Goal: Task Accomplishment & Management: Complete application form

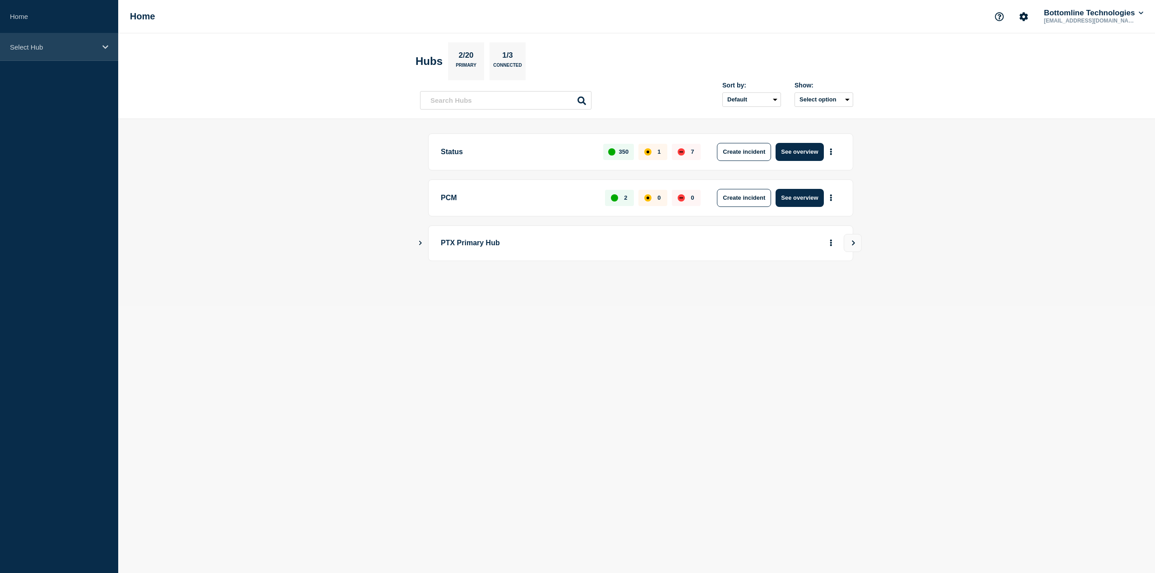
click at [106, 47] on icon at bounding box center [105, 47] width 6 height 4
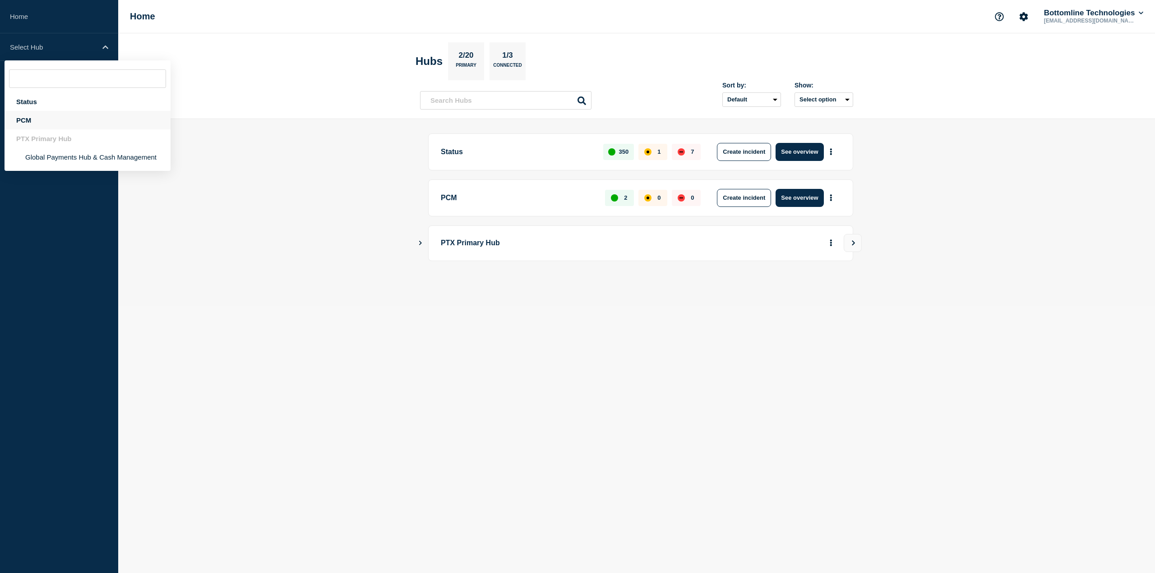
click at [97, 126] on div "PCM" at bounding box center [88, 120] width 166 height 18
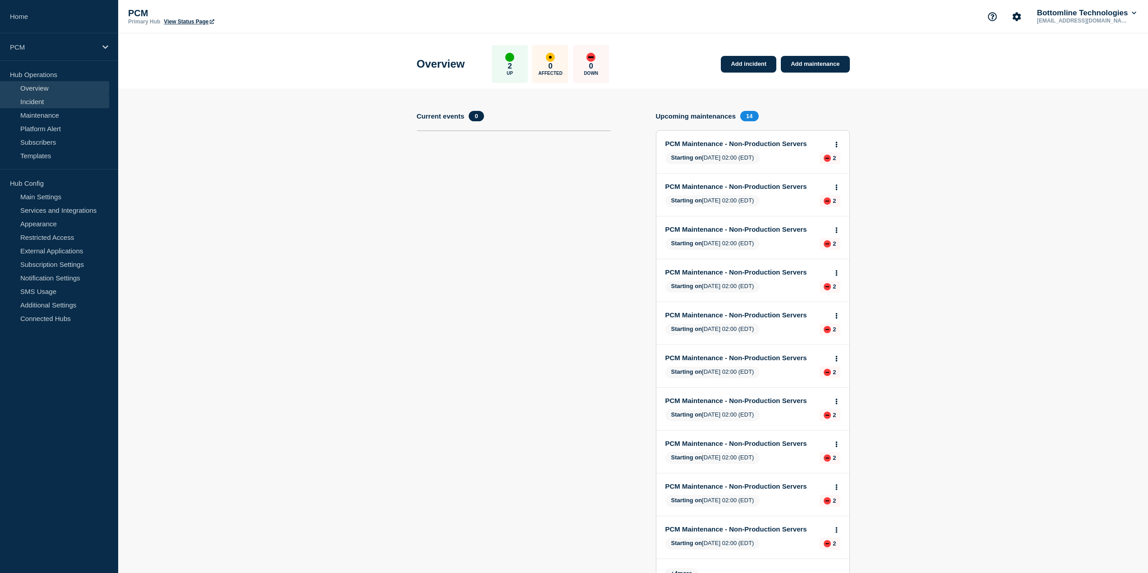
click at [79, 108] on link "Incident" at bounding box center [54, 102] width 109 height 14
click at [78, 116] on link "Maintenance" at bounding box center [54, 115] width 109 height 14
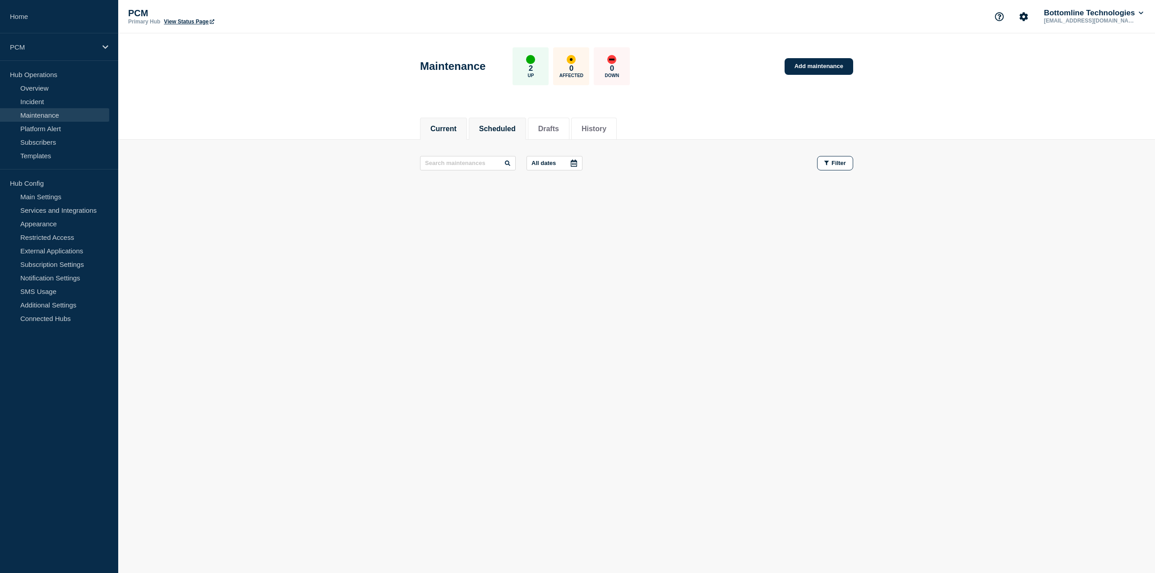
click at [516, 126] on button "Scheduled" at bounding box center [497, 129] width 37 height 8
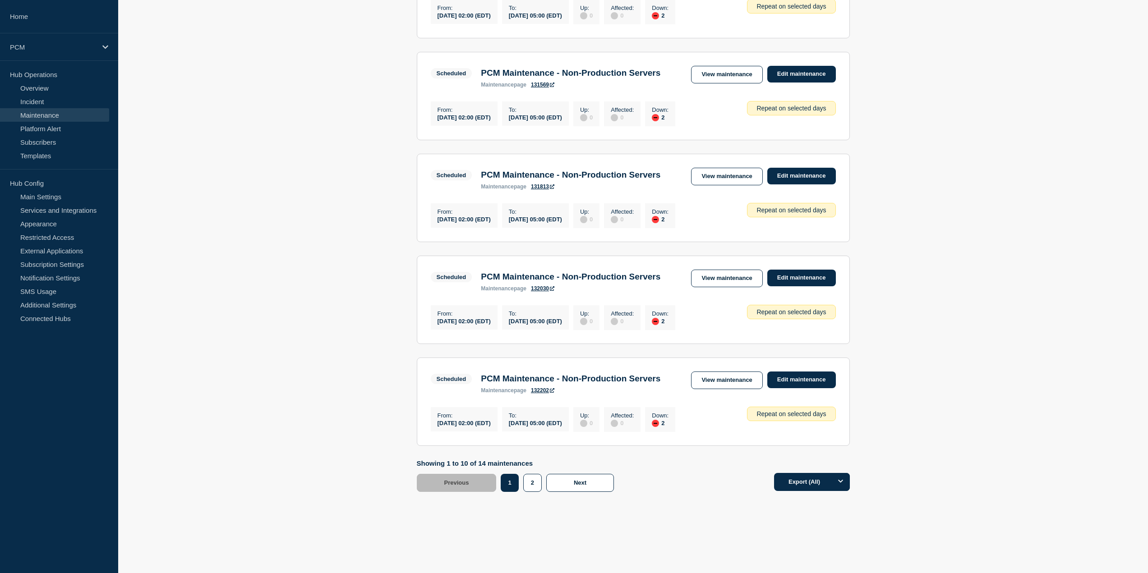
scroll to position [900, 0]
click at [526, 485] on button "2" at bounding box center [532, 483] width 18 height 18
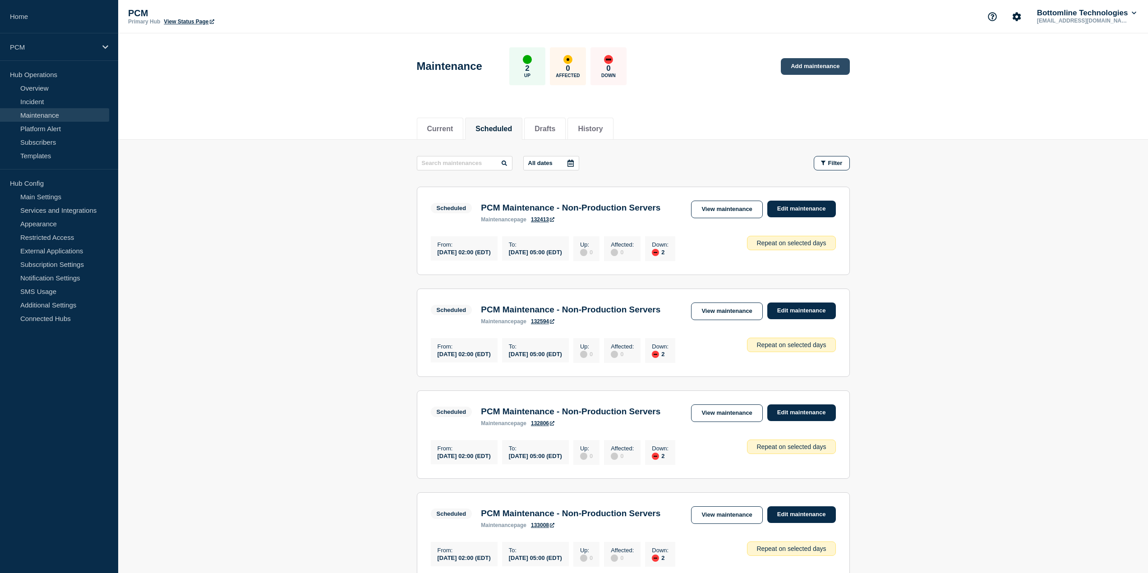
click at [830, 68] on link "Add maintenance" at bounding box center [815, 66] width 69 height 17
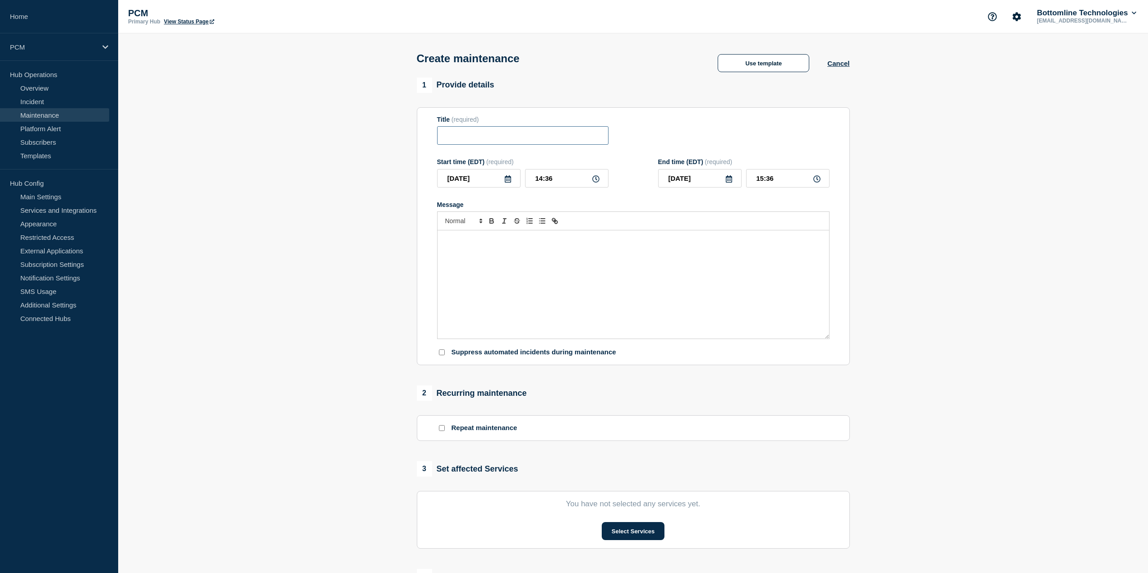
click at [485, 139] on input "Title" at bounding box center [522, 135] width 171 height 18
click at [540, 141] on input "Title" at bounding box center [522, 135] width 171 height 18
paste input "PCM Maintenance - Production"
type input "PCM Maintenance - Production"
click at [540, 269] on div "Message" at bounding box center [634, 284] width 392 height 108
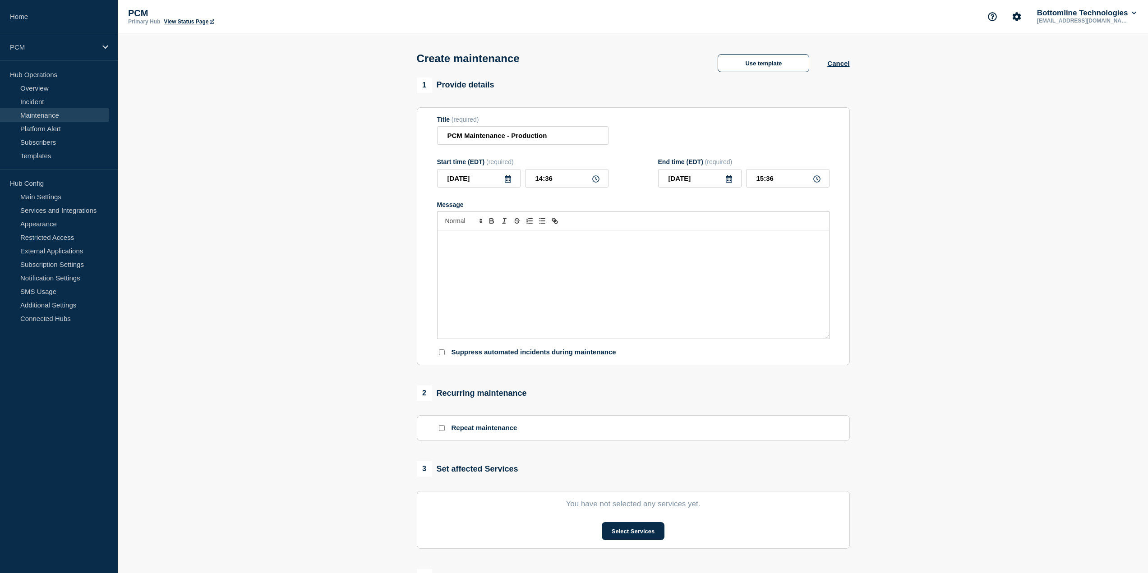
click at [524, 254] on div "Message" at bounding box center [634, 284] width 392 height 108
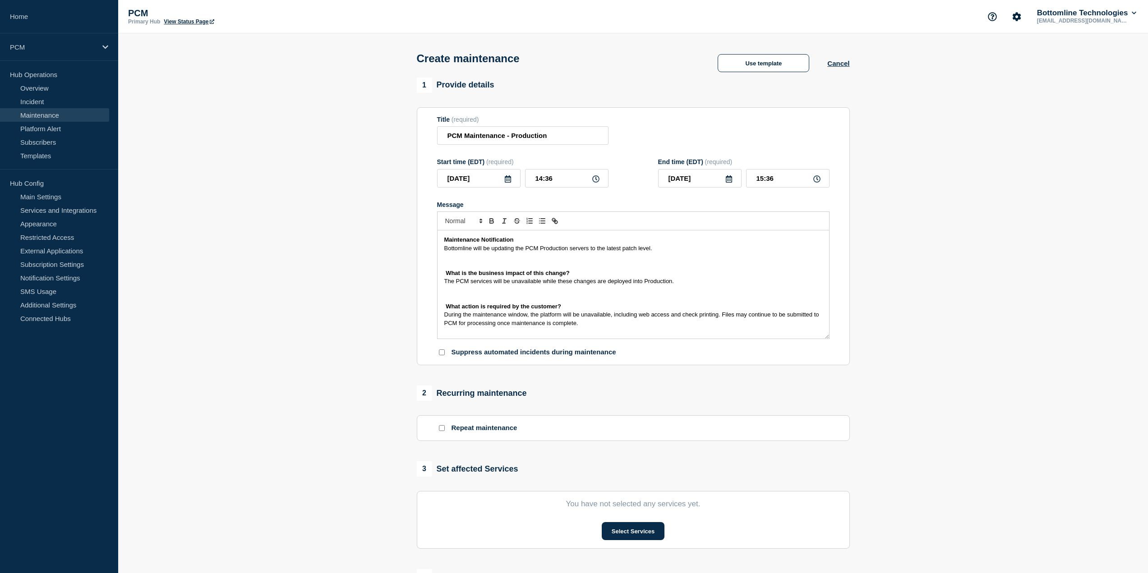
scroll to position [19, 0]
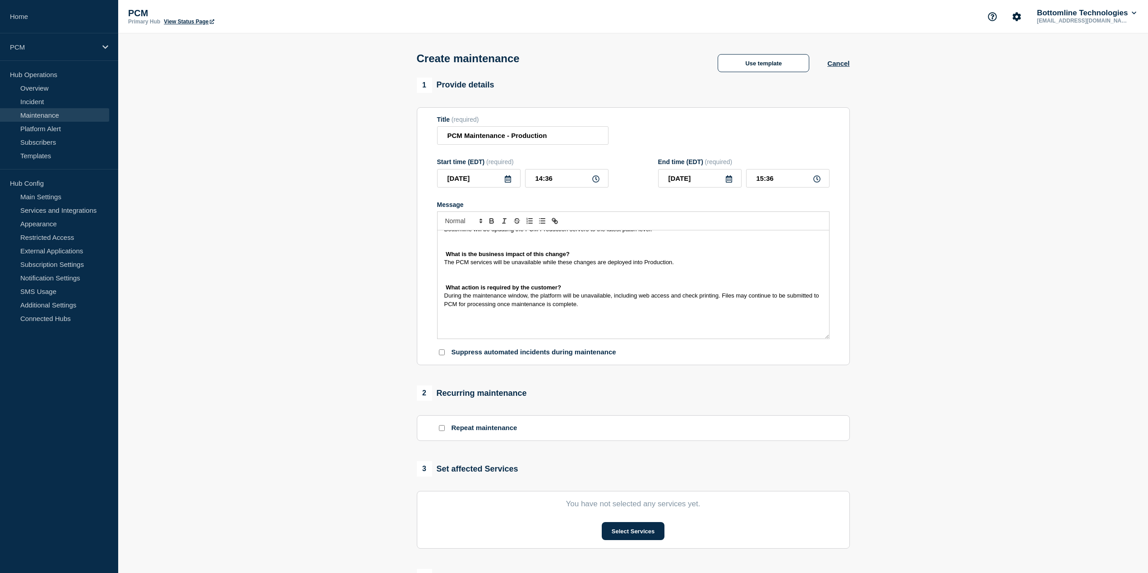
click at [443, 296] on div "Maintenance Notification Bottomline will be updating the PCM Production servers…" at bounding box center [634, 284] width 392 height 108
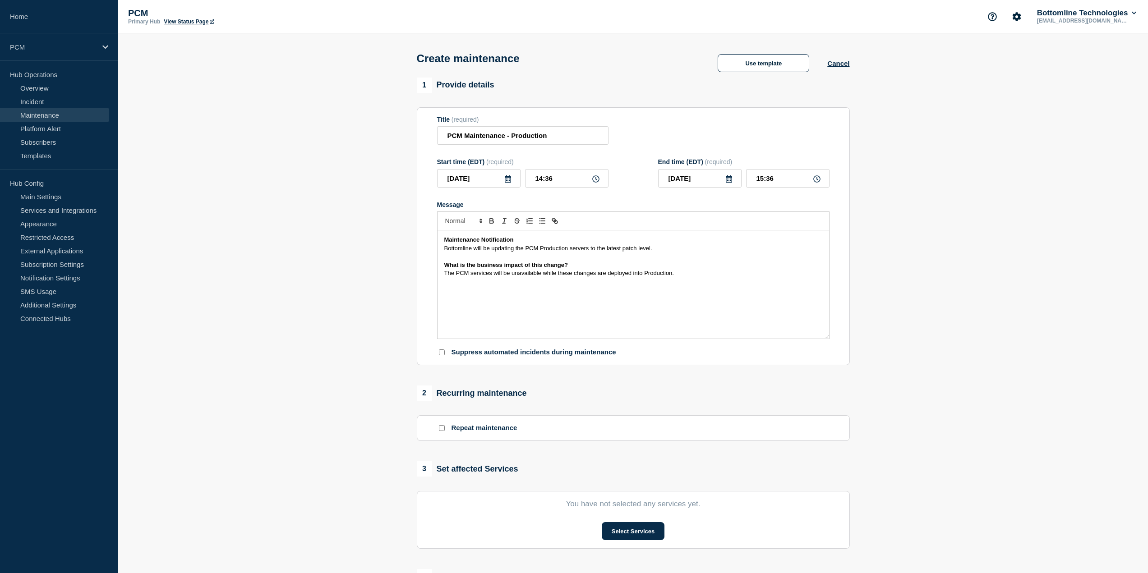
click at [451, 273] on span "The PCM services will be unavailable while these changes are deployed into Prod…" at bounding box center [559, 273] width 230 height 7
click at [738, 275] on p "The PCM services will be unavailable while these changes are deployed into Prod…" at bounding box center [633, 273] width 378 height 8
click at [444, 301] on span "During the maintenance window, the platform will be unavailable, including web …" at bounding box center [632, 302] width 377 height 15
click at [626, 329] on div "Maintenance Notification Bottomline will be updating the PCM Production servers…" at bounding box center [634, 284] width 392 height 108
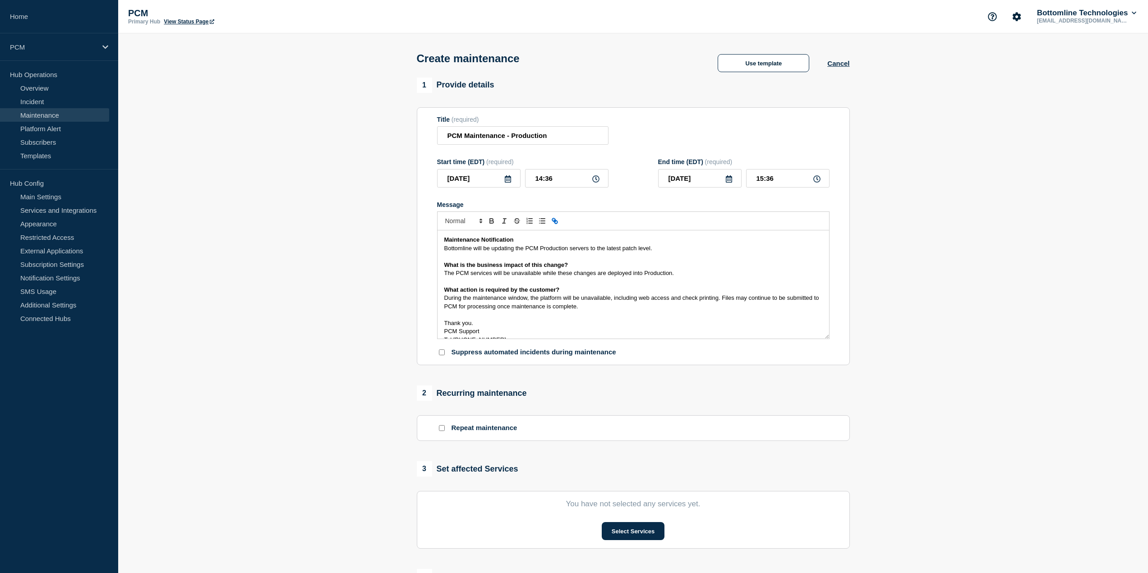
scroll to position [13, 0]
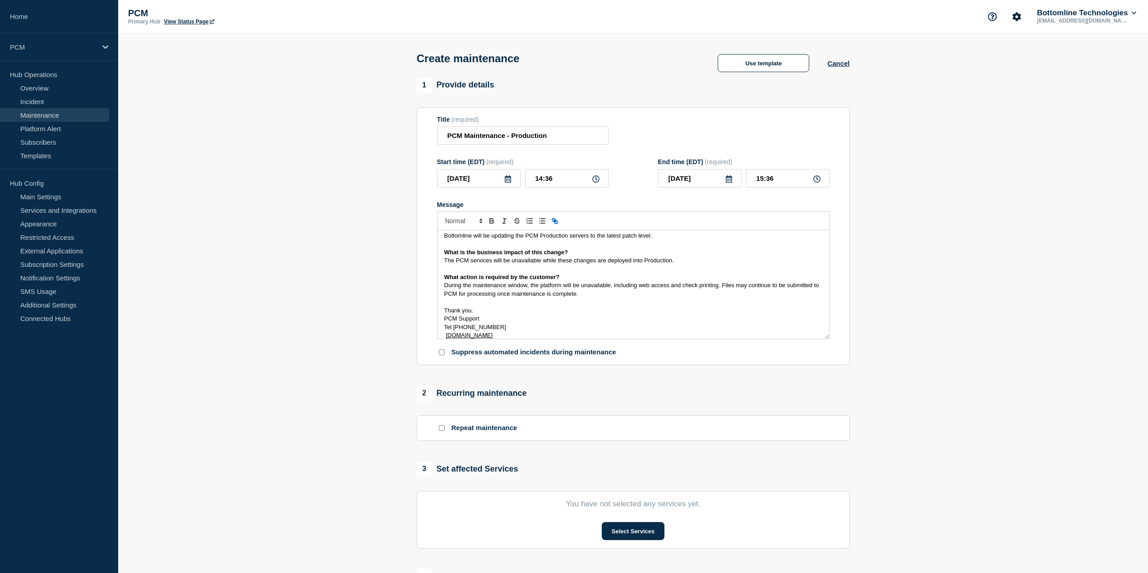
click at [444, 322] on span "PCM Support" at bounding box center [461, 318] width 35 height 7
click at [508, 183] on icon at bounding box center [507, 178] width 7 height 7
click at [466, 291] on div "25" at bounding box center [463, 292] width 13 height 13
type input "[DATE]"
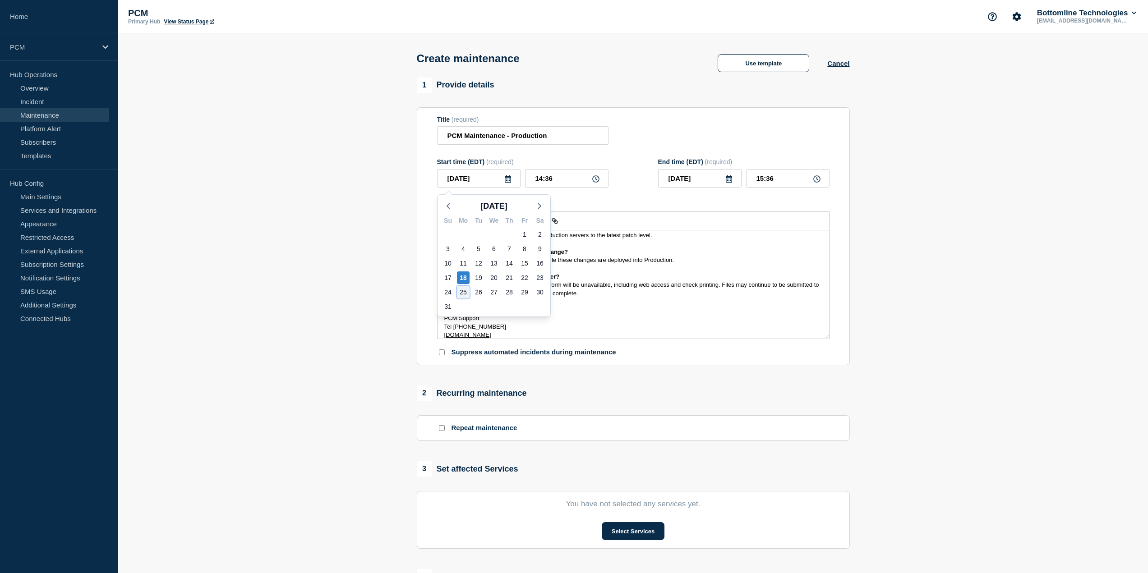
type input "[DATE]"
click at [595, 180] on icon at bounding box center [595, 178] width 7 height 7
drag, startPoint x: 550, startPoint y: 181, endPoint x: 534, endPoint y: 181, distance: 16.2
click at [549, 181] on input "14:36" at bounding box center [566, 178] width 83 height 18
click at [534, 181] on input "14:36" at bounding box center [566, 178] width 83 height 18
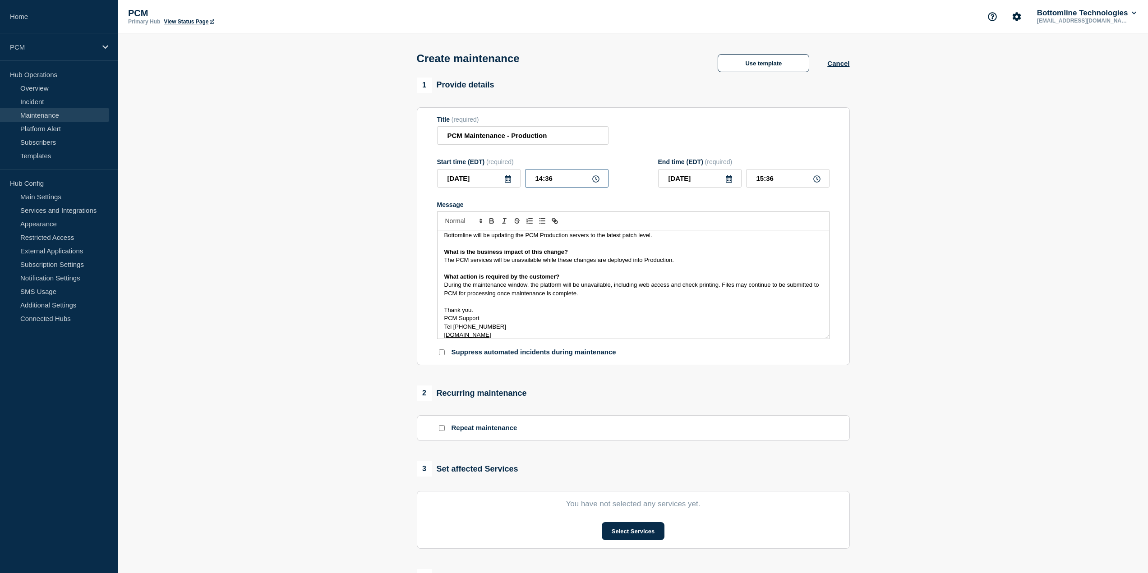
click at [535, 180] on input "14:36" at bounding box center [566, 178] width 83 height 18
click at [544, 180] on input "14:36" at bounding box center [566, 178] width 83 height 18
click at [539, 180] on input "14:36" at bounding box center [566, 178] width 83 height 18
type input "12:36"
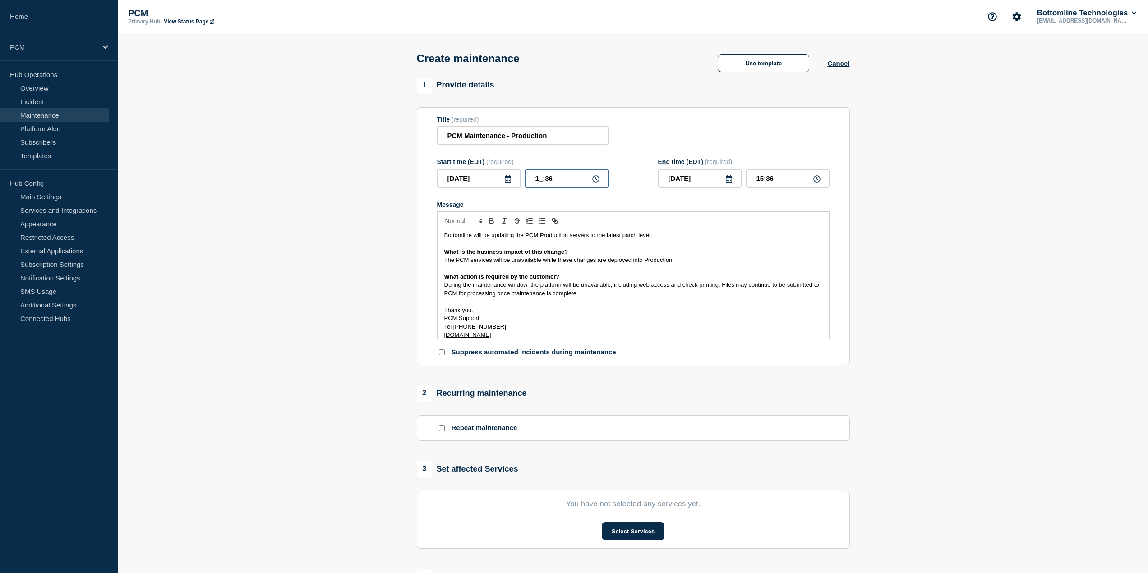
type input "13:36"
type input "12:30"
click at [762, 182] on input "13:30" at bounding box center [787, 178] width 83 height 18
type input "03:30"
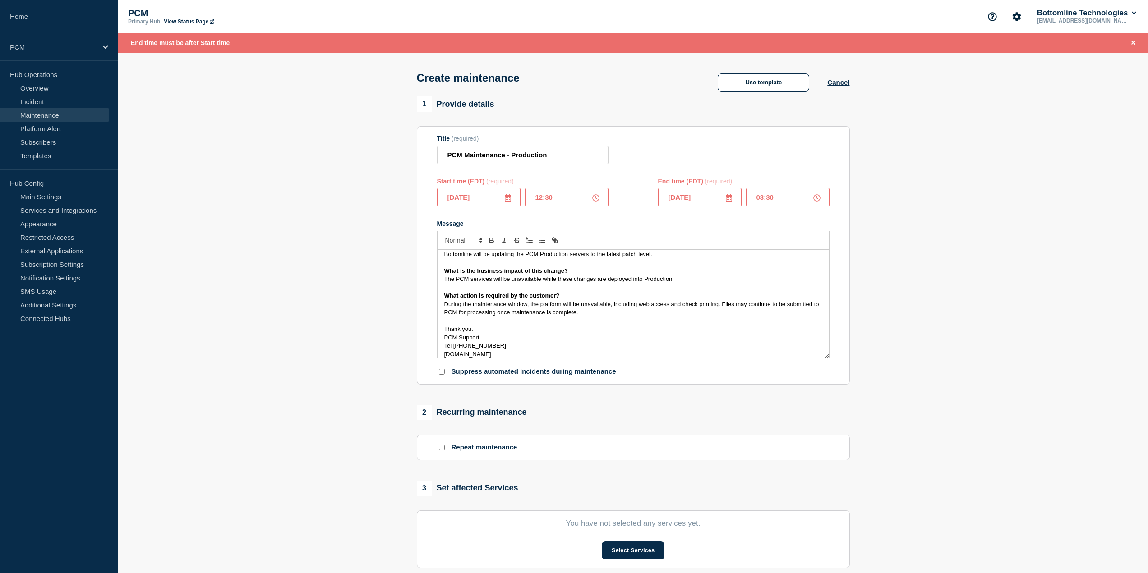
click at [545, 207] on input "12:30" at bounding box center [566, 197] width 83 height 18
click at [539, 200] on input "12:30" at bounding box center [566, 197] width 83 height 18
type input "00:30"
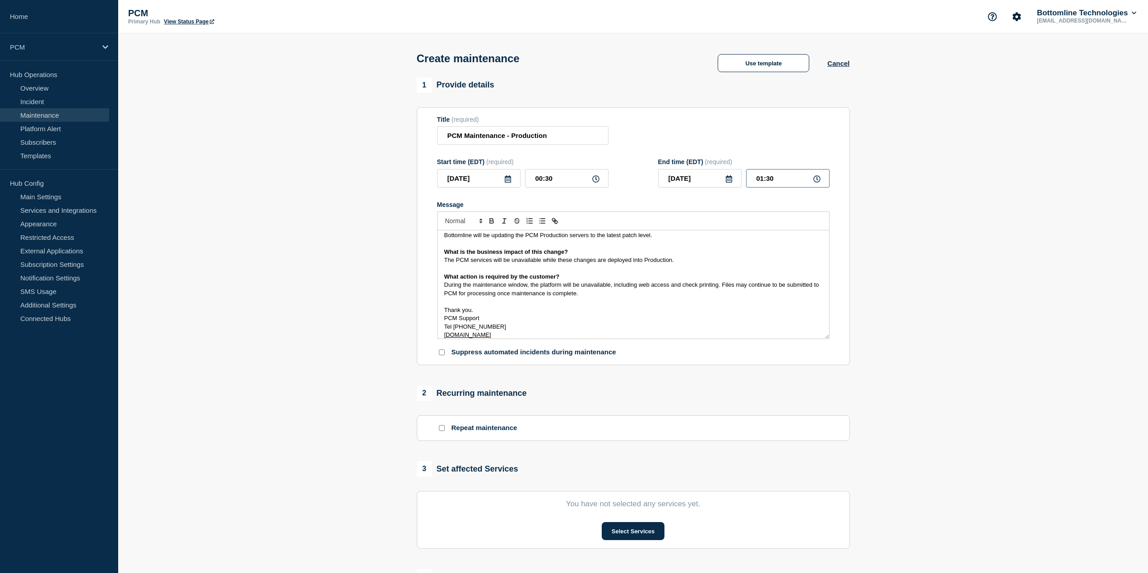
click at [765, 177] on input "01:30" at bounding box center [787, 178] width 83 height 18
type input "03:30"
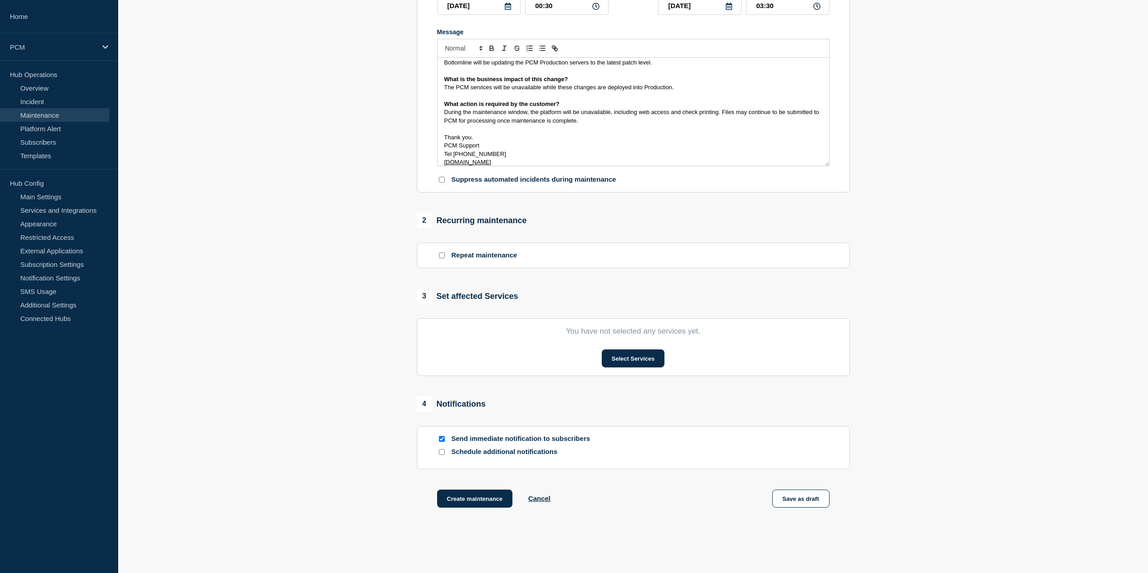
scroll to position [180, 0]
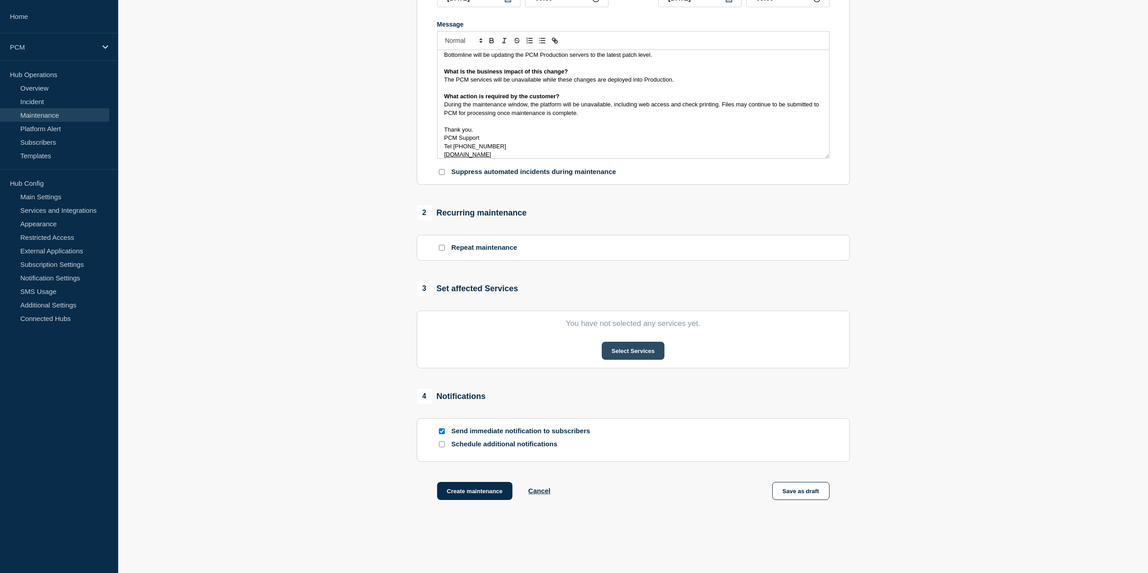
click at [630, 359] on button "Select Services" at bounding box center [633, 351] width 63 height 18
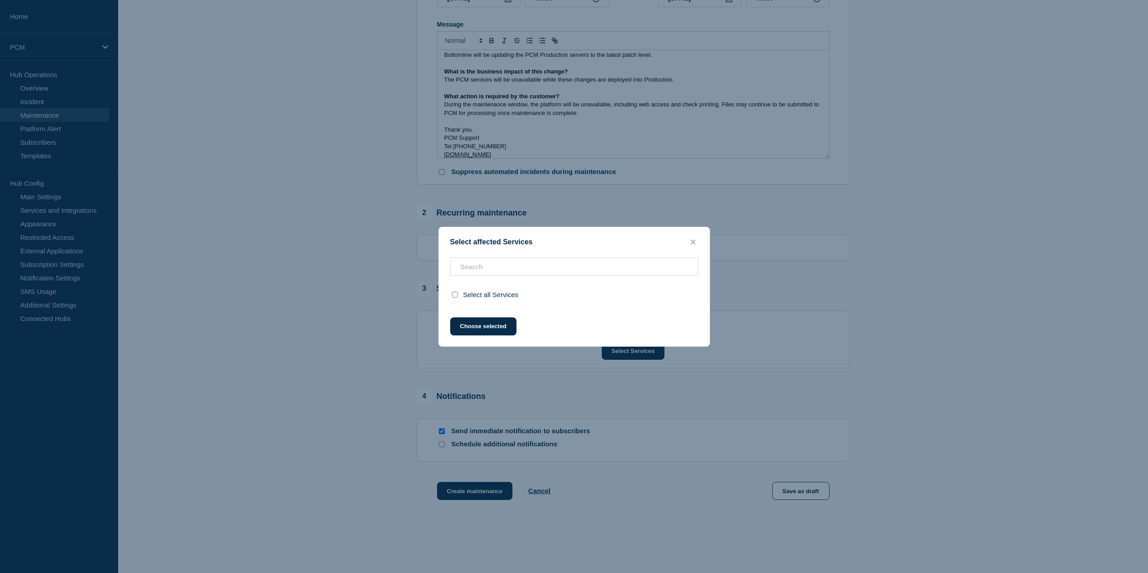
click at [453, 292] on input "select all checkbox" at bounding box center [455, 295] width 6 height 6
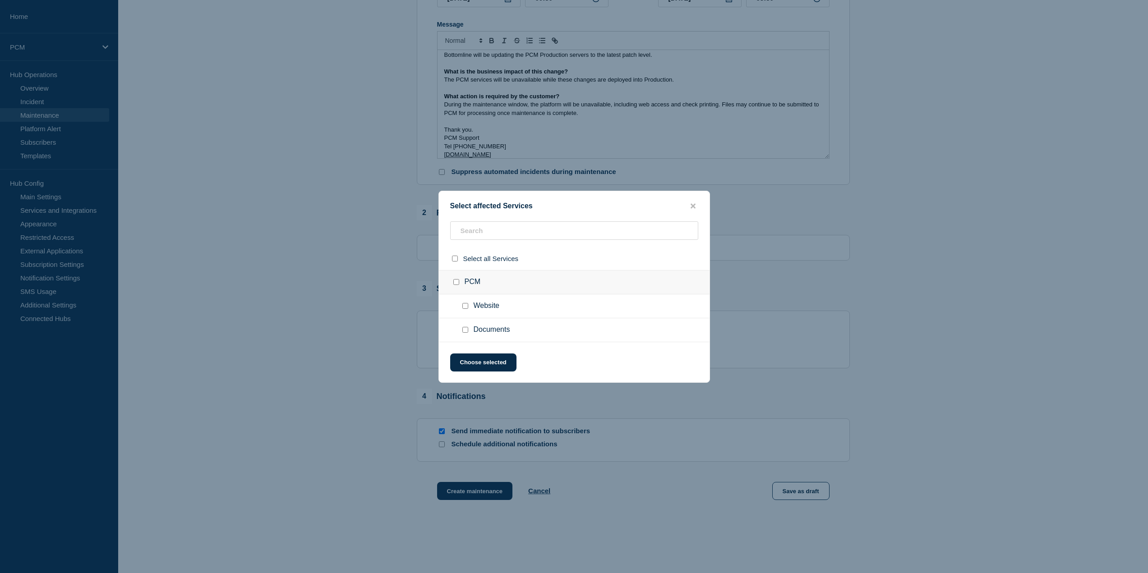
click at [506, 255] on div "Select all Services" at bounding box center [574, 258] width 271 height 23
click at [457, 262] on input "select all checkbox" at bounding box center [455, 259] width 6 height 6
checkbox input "true"
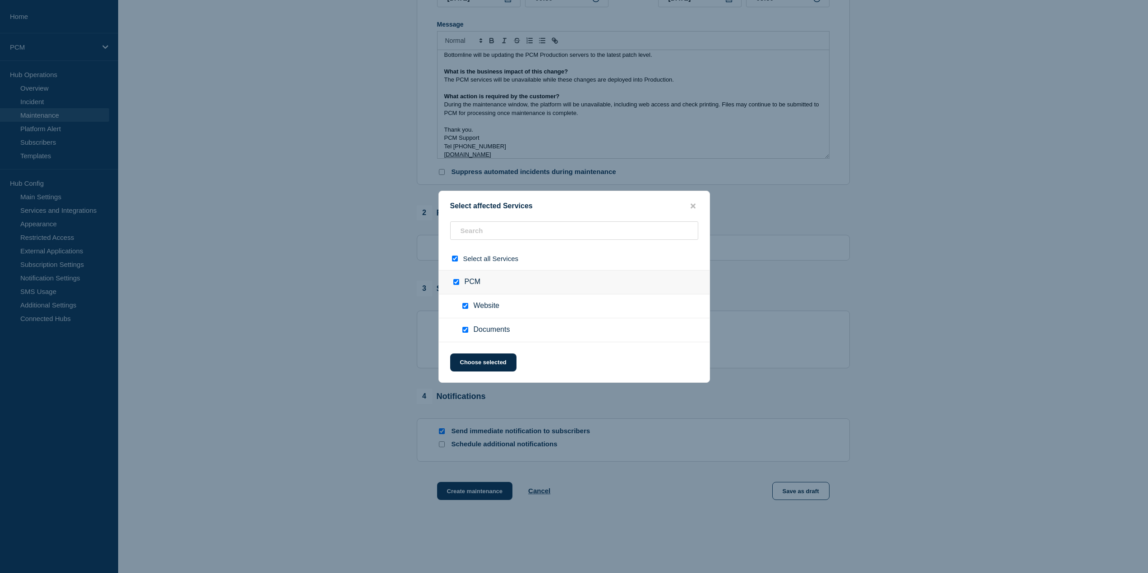
checkbox input "true"
click at [469, 367] on button "Choose selected" at bounding box center [483, 363] width 66 height 18
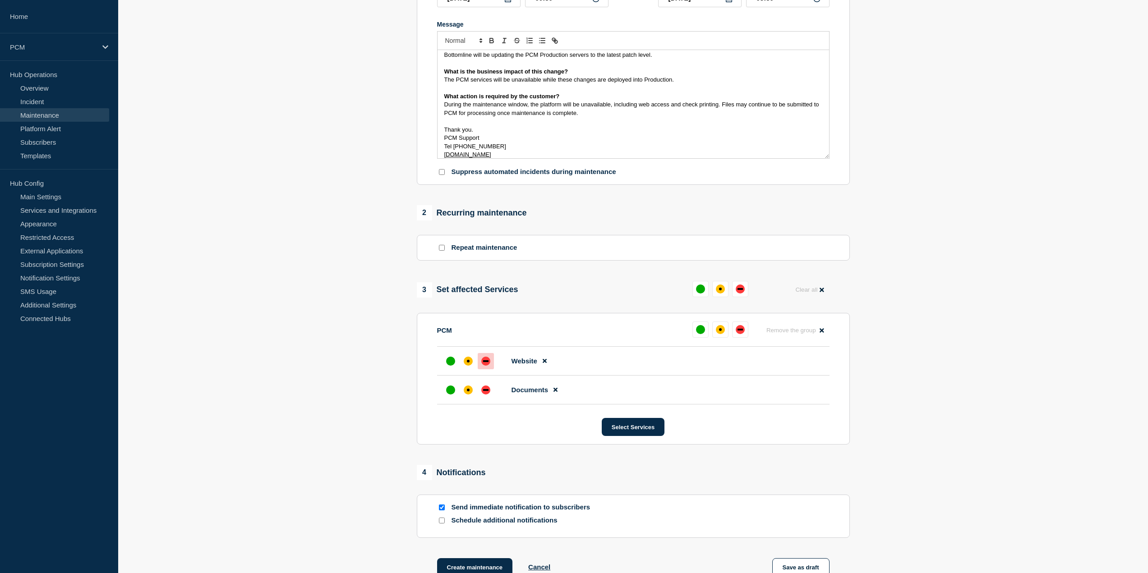
click at [490, 360] on div at bounding box center [486, 361] width 16 height 16
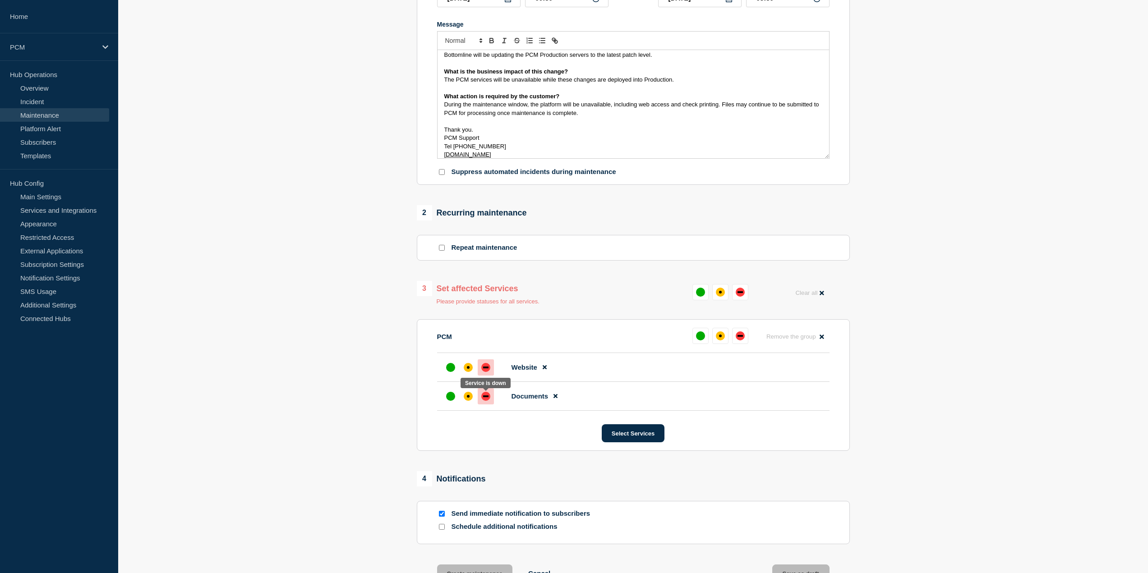
click at [486, 400] on div "down" at bounding box center [485, 396] width 9 height 9
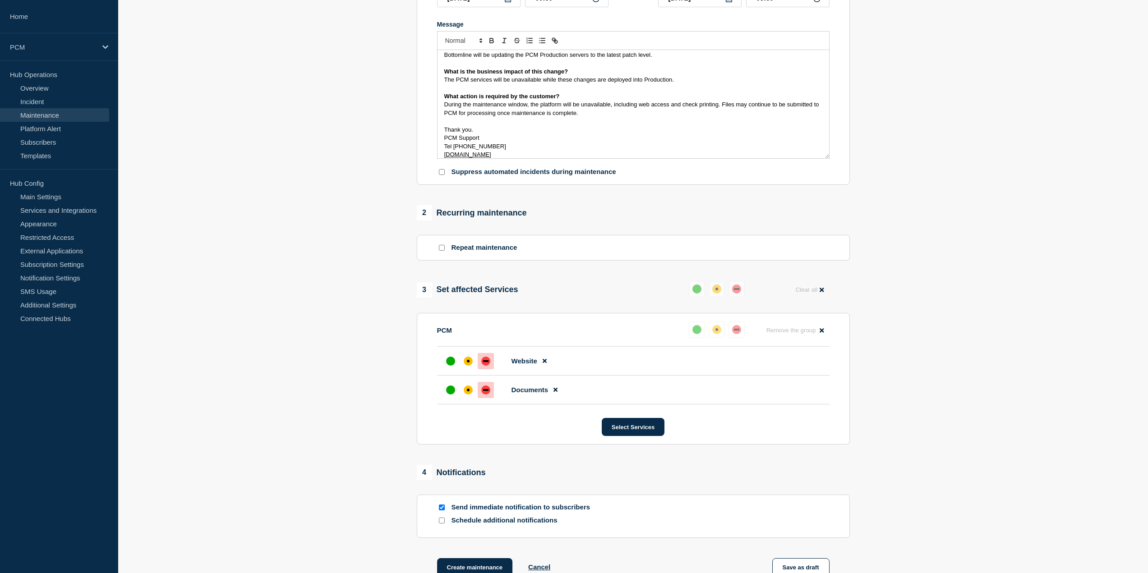
click at [443, 250] on input "Repeat maintenance" at bounding box center [442, 248] width 6 height 6
checkbox input "true"
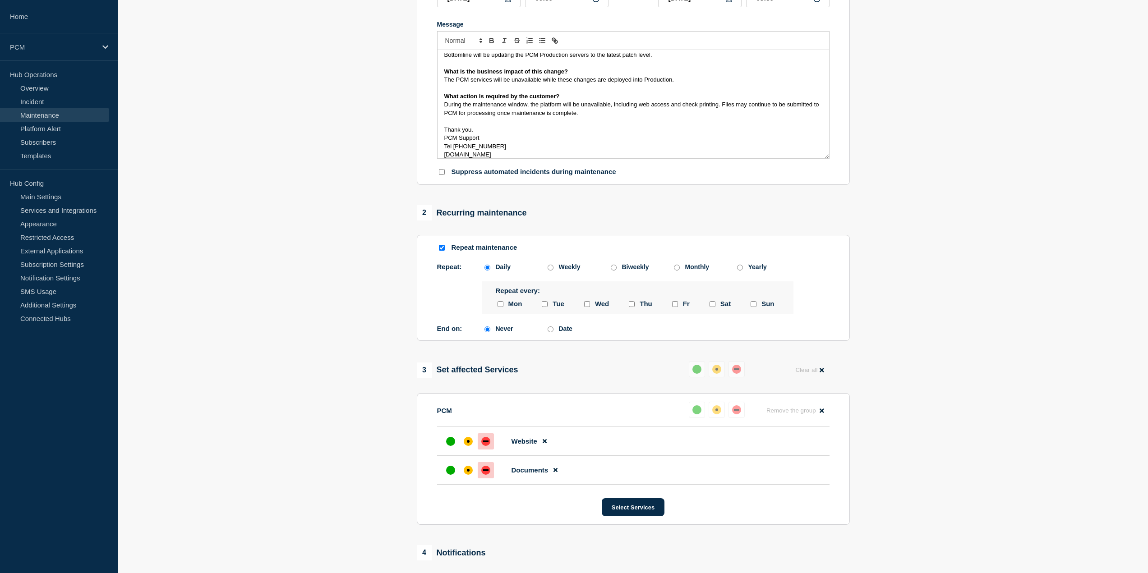
click at [632, 270] on div "Biweekly" at bounding box center [635, 266] width 27 height 7
click at [617, 270] on input "Biweekly" at bounding box center [614, 268] width 6 height 6
radio input "true"
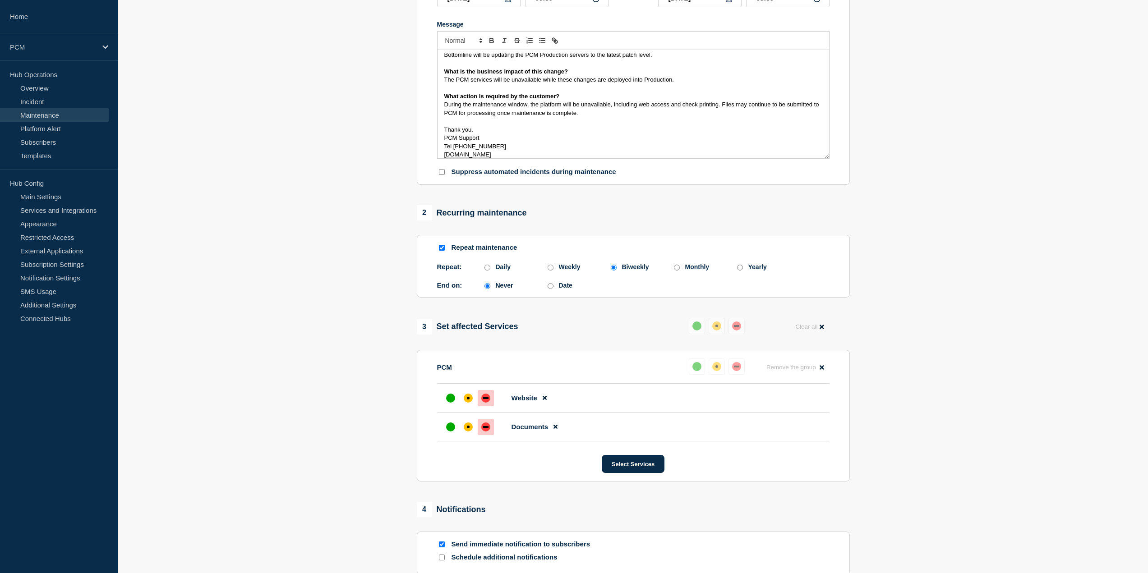
click at [508, 271] on div "Daily" at bounding box center [503, 266] width 15 height 7
click at [490, 271] on input "Daily" at bounding box center [487, 268] width 6 height 6
radio input "true"
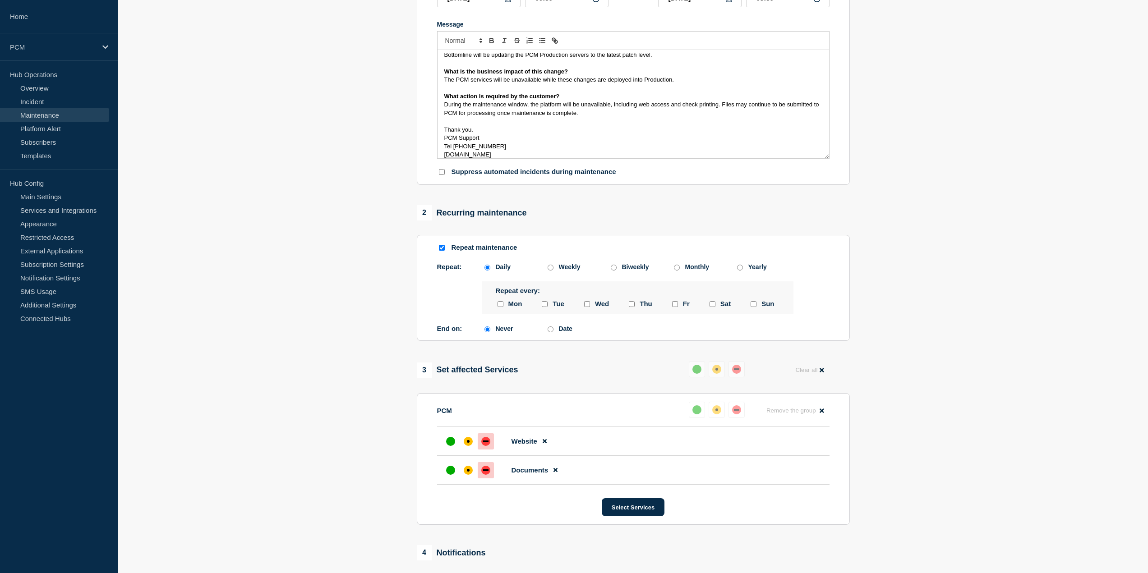
click at [636, 273] on div "Repeat: Daily Weekly Biweekly Monthly Yearly Daily Weekly Biweekly Monthly Year…" at bounding box center [633, 297] width 392 height 69
click at [641, 266] on div "Biweekly" at bounding box center [635, 266] width 27 height 7
click at [617, 266] on input "Biweekly" at bounding box center [614, 268] width 6 height 6
radio input "true"
radio input "false"
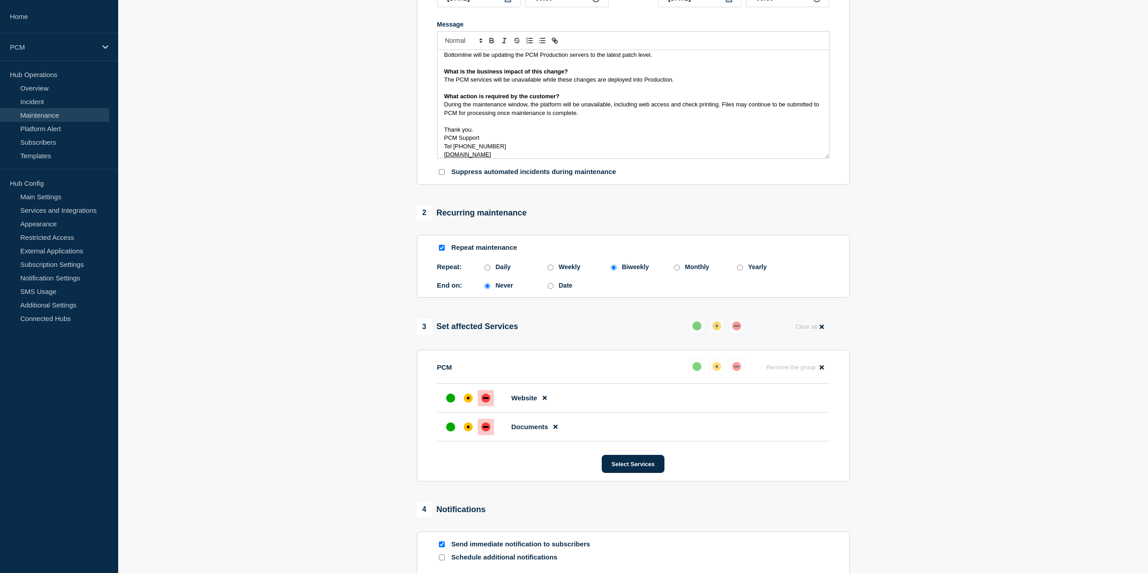
click at [547, 287] on div "Date" at bounding box center [576, 285] width 63 height 7
click at [550, 288] on input "Date" at bounding box center [551, 286] width 6 height 6
radio input "true"
radio input "false"
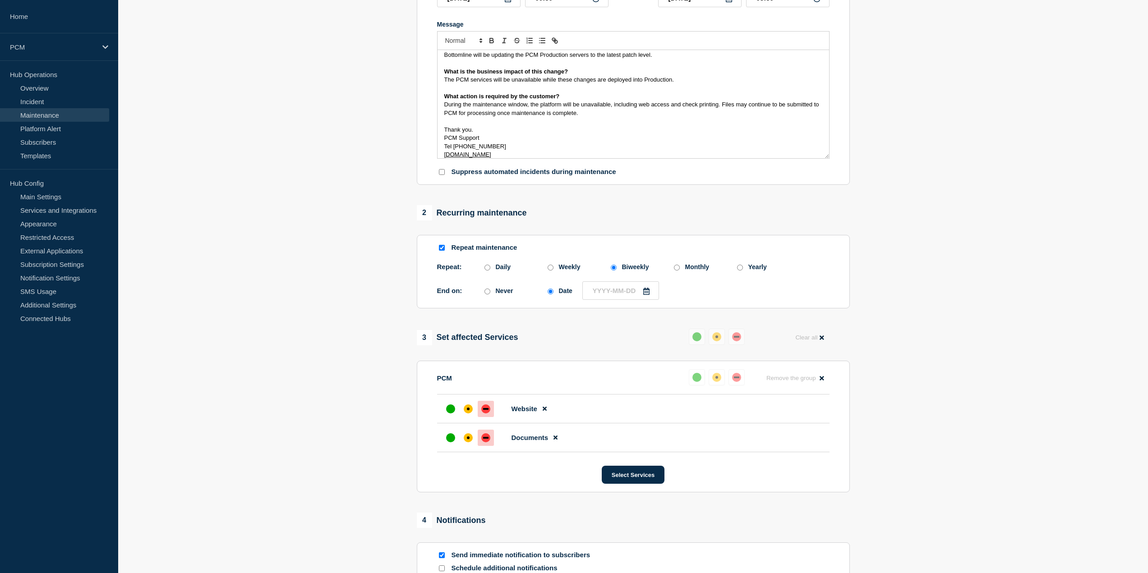
click at [648, 293] on icon at bounding box center [646, 291] width 7 height 7
click at [681, 318] on icon "button" at bounding box center [684, 318] width 11 height 11
click at [667, 392] on div "24" at bounding box center [670, 390] width 13 height 13
type input "[DATE]"
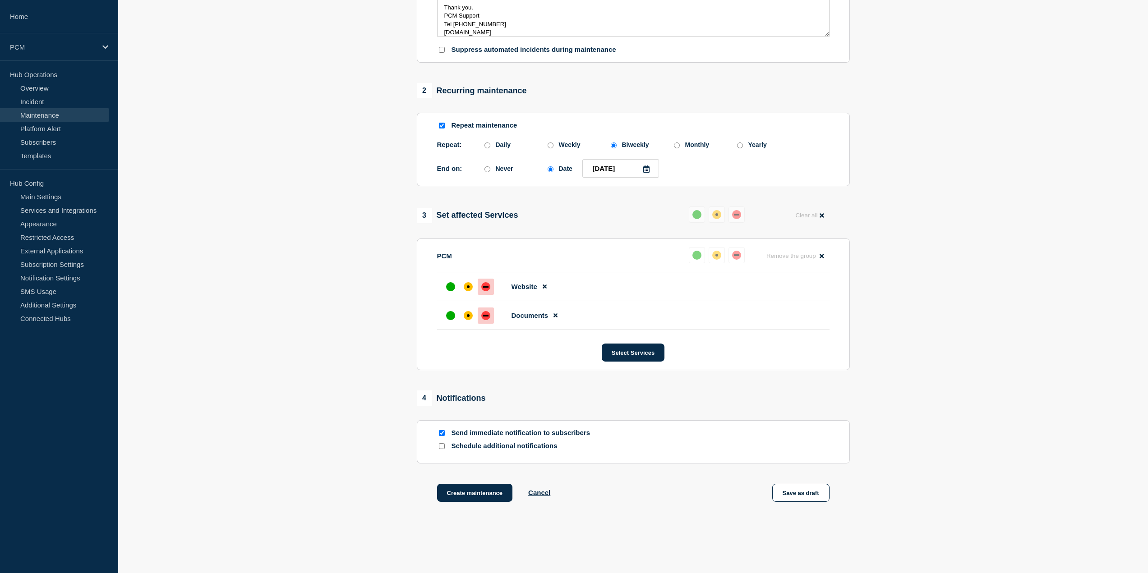
scroll to position [316, 0]
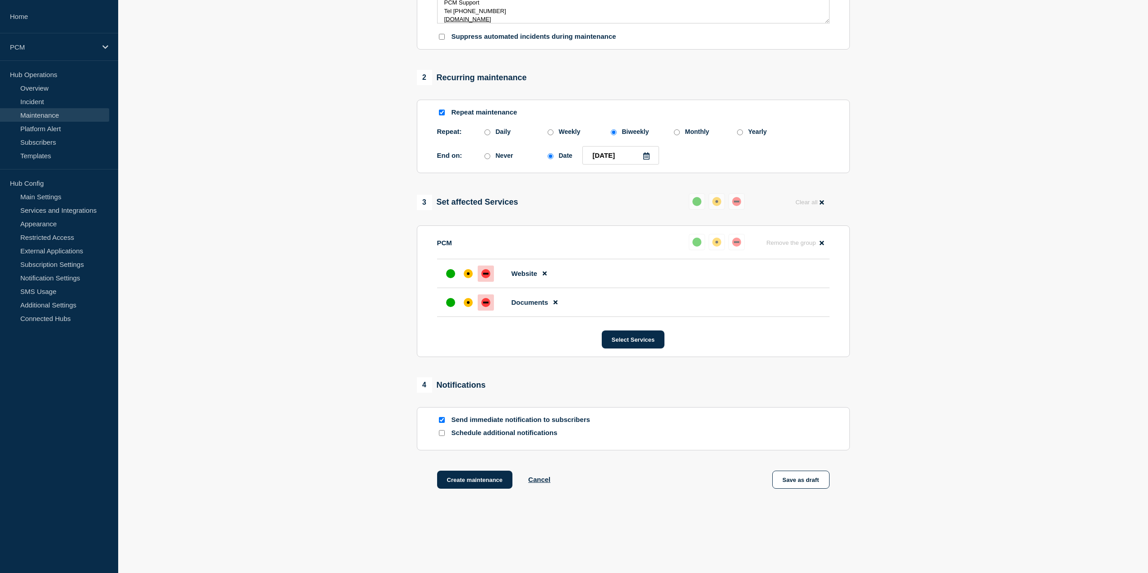
click at [438, 435] on div at bounding box center [441, 433] width 9 height 9
click at [443, 435] on input "Schedule additional notifications" at bounding box center [442, 433] width 6 height 6
checkbox input "true"
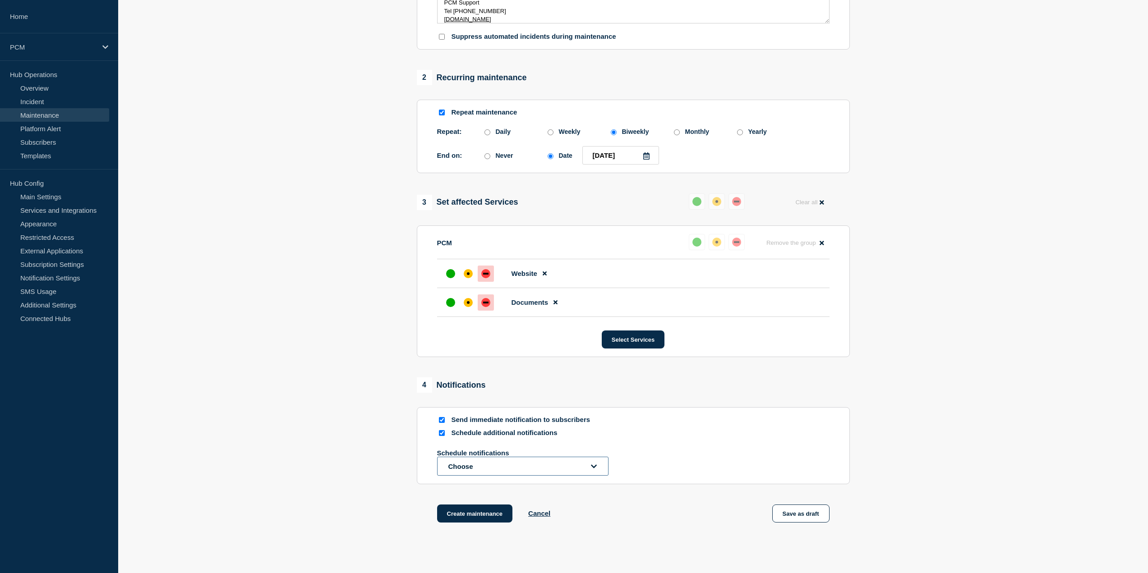
click at [510, 467] on button "Choose" at bounding box center [522, 466] width 171 height 19
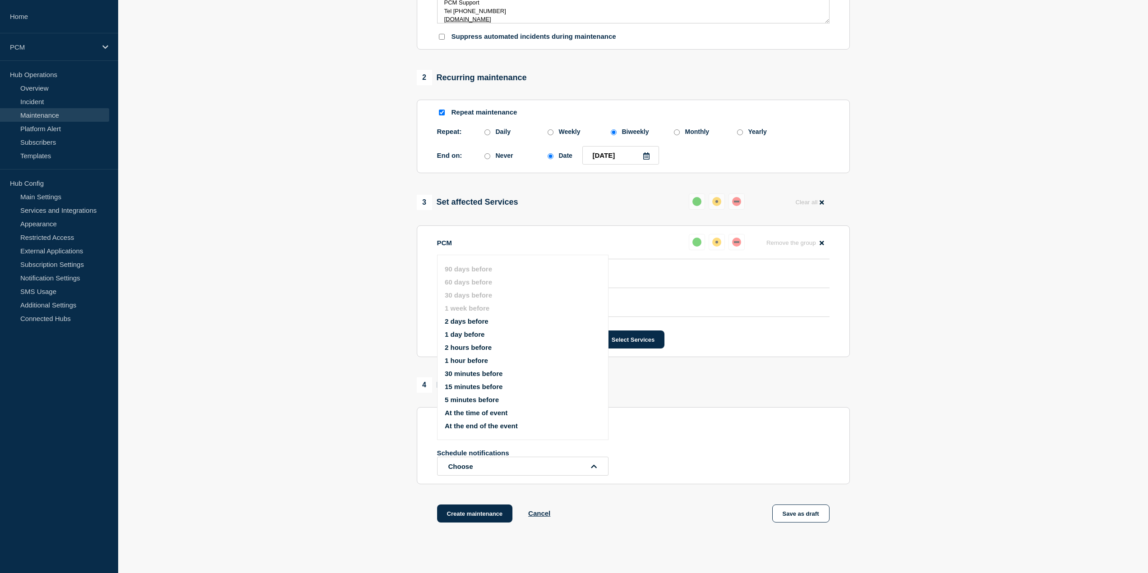
click at [473, 322] on button "2 days before" at bounding box center [467, 322] width 44 height 8
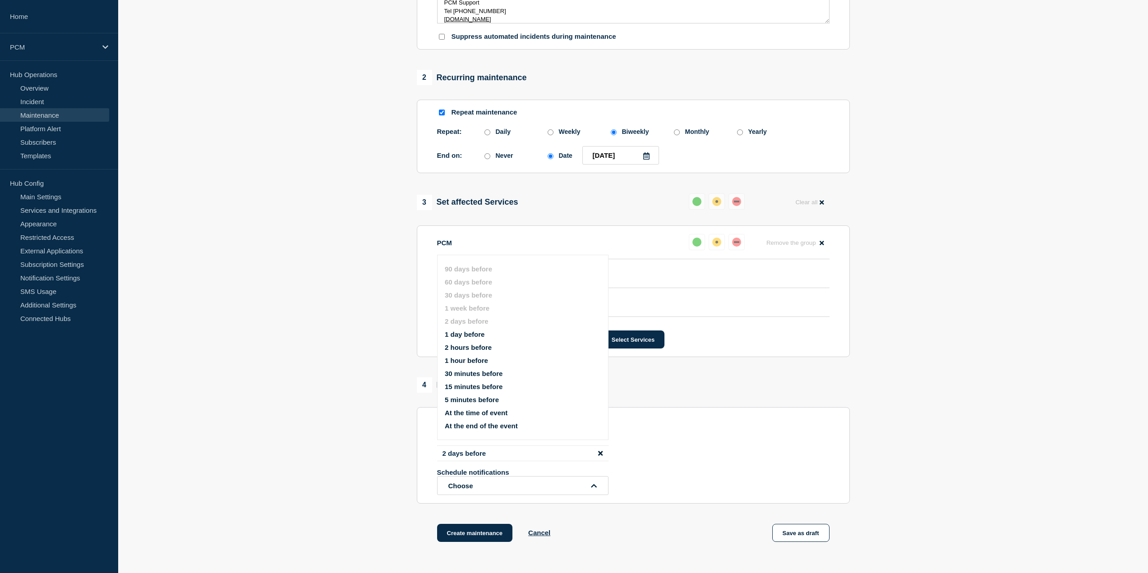
click at [380, 357] on section "1 Provide details Title (required) PCM Maintenance - Production Start time (EDT…" at bounding box center [633, 163] width 1030 height 803
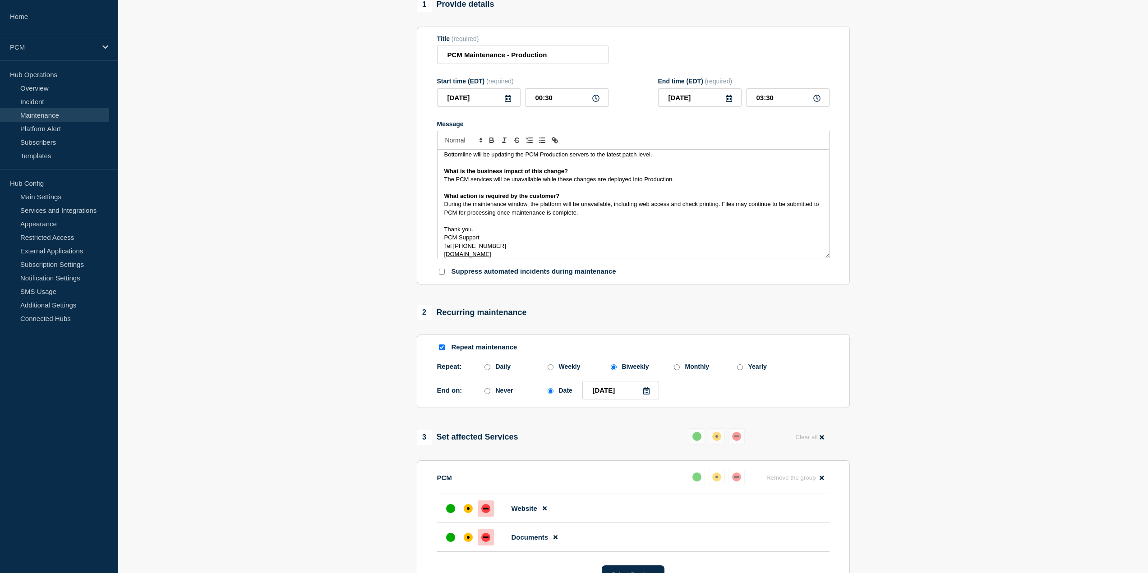
scroll to position [45, 0]
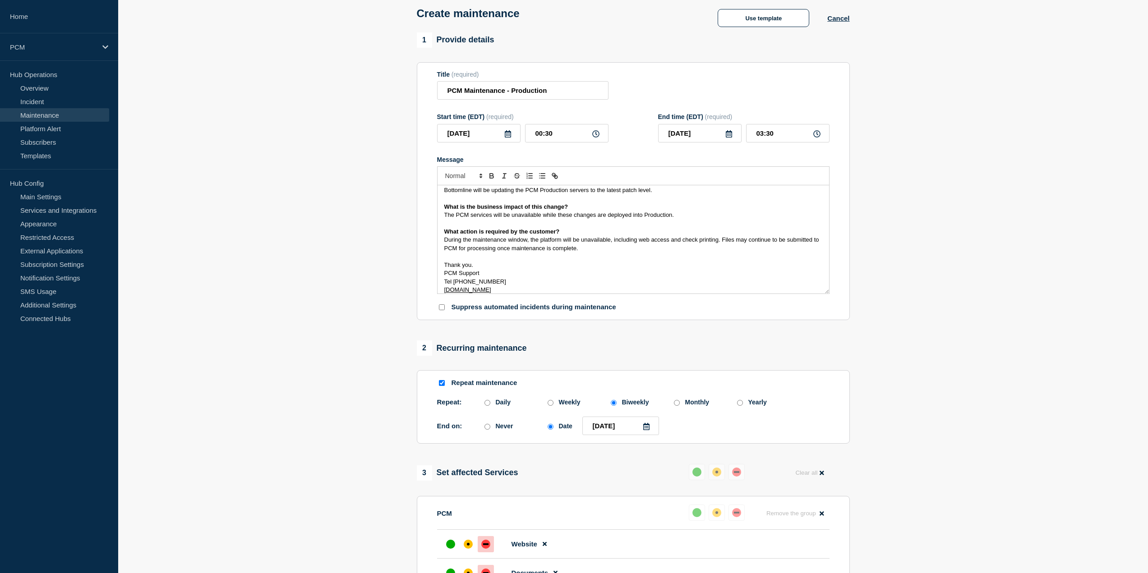
click at [506, 135] on icon at bounding box center [507, 133] width 7 height 7
click at [1004, 211] on section "1 Provide details Title (required) PCM Maintenance - Production Start time (EDT…" at bounding box center [633, 433] width 1030 height 803
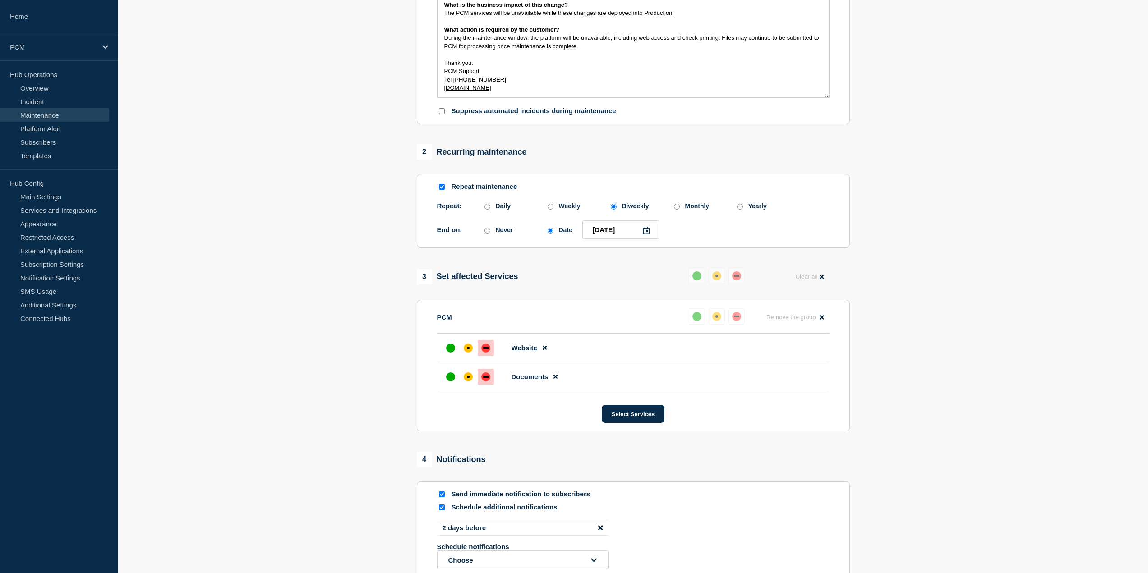
scroll to position [255, 0]
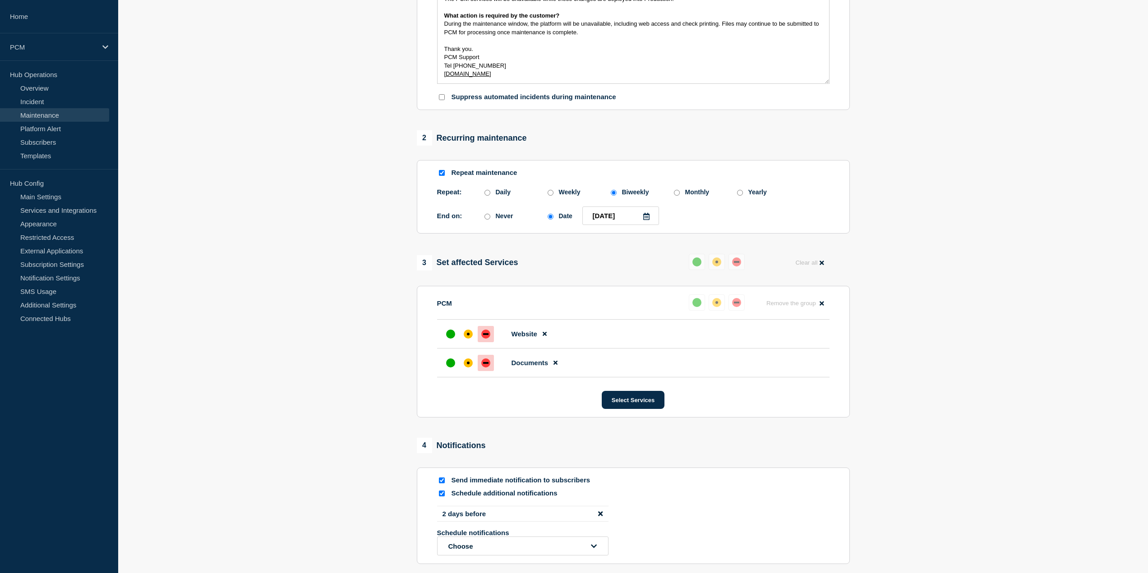
click at [602, 516] on icon "disable notification 2 days before" at bounding box center [600, 514] width 5 height 5
click at [512, 537] on button "Choose" at bounding box center [522, 535] width 171 height 19
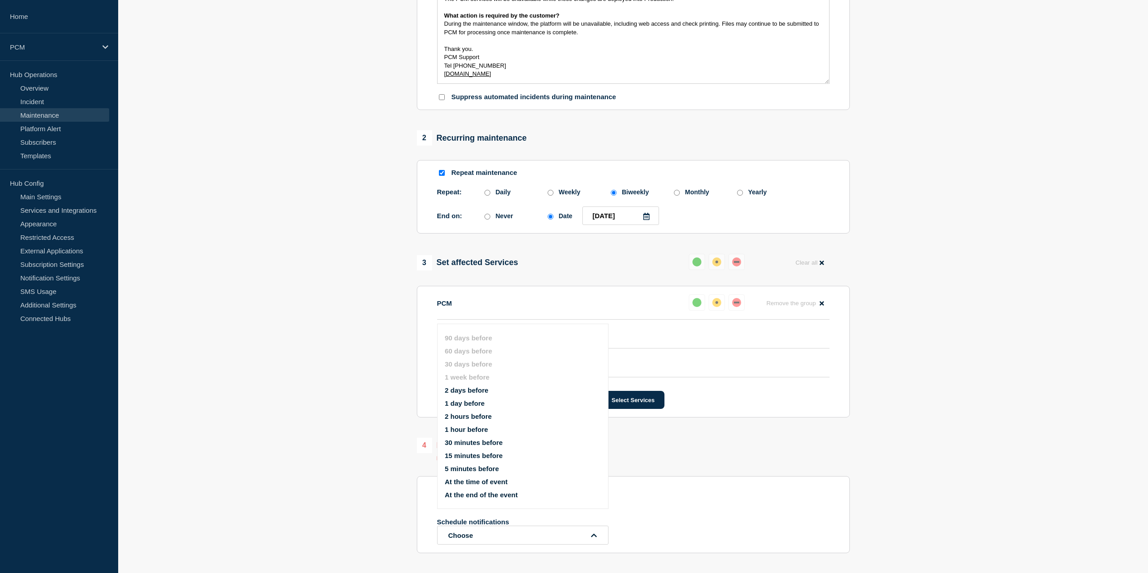
click at [477, 418] on button "2 hours before" at bounding box center [468, 417] width 47 height 8
click at [478, 377] on button "1 week before" at bounding box center [467, 377] width 45 height 8
click at [239, 473] on section "1 Provide details Title (required) PCM Maintenance - Production Start time (EDT…" at bounding box center [633, 223] width 1030 height 803
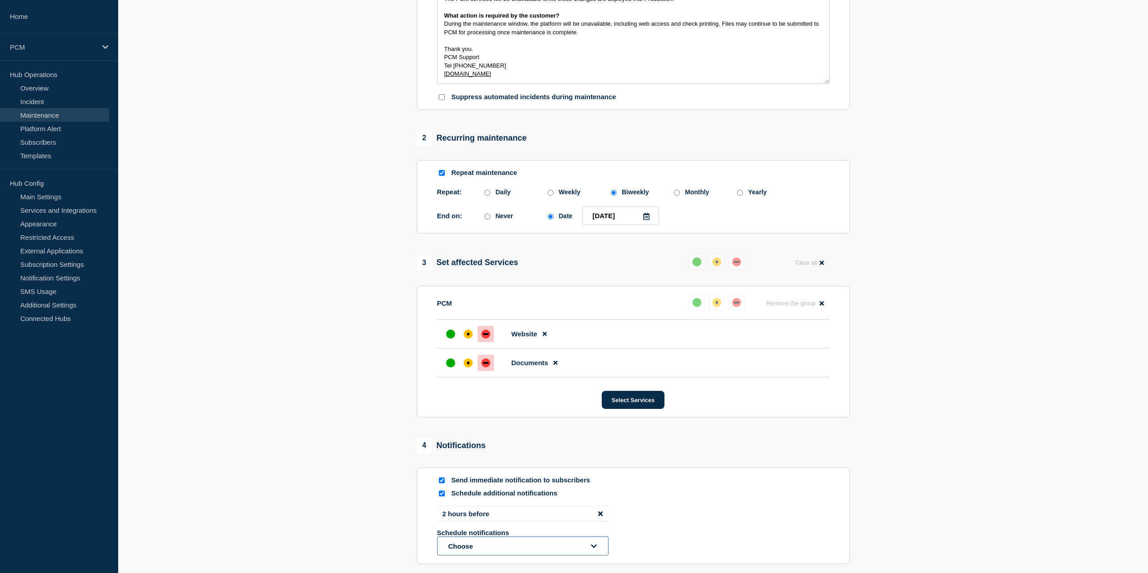
click at [526, 544] on button "Choose" at bounding box center [522, 546] width 171 height 19
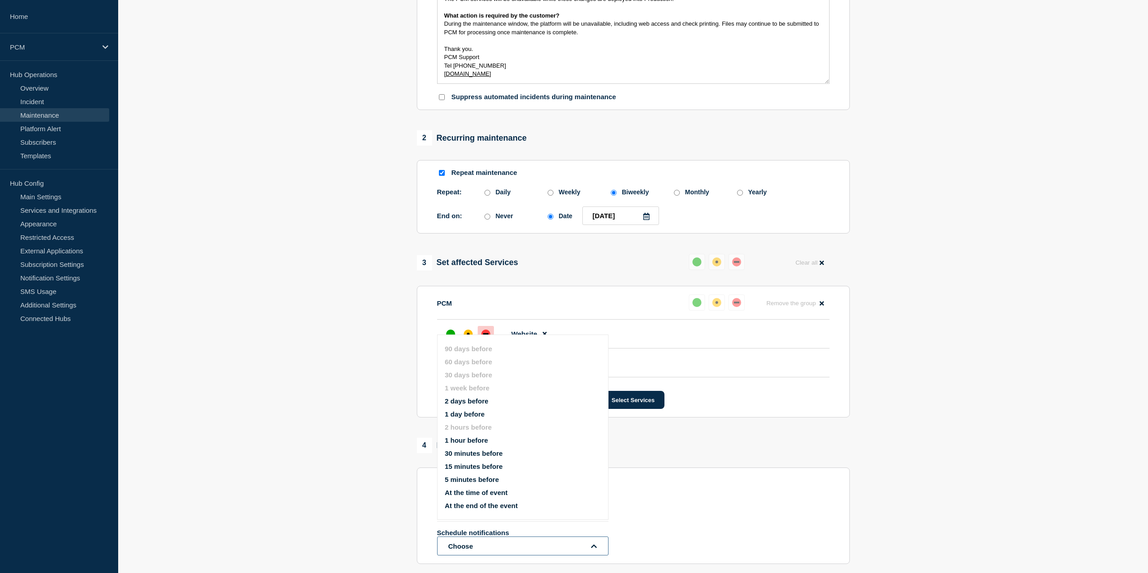
click at [526, 544] on button "Choose" at bounding box center [522, 546] width 171 height 19
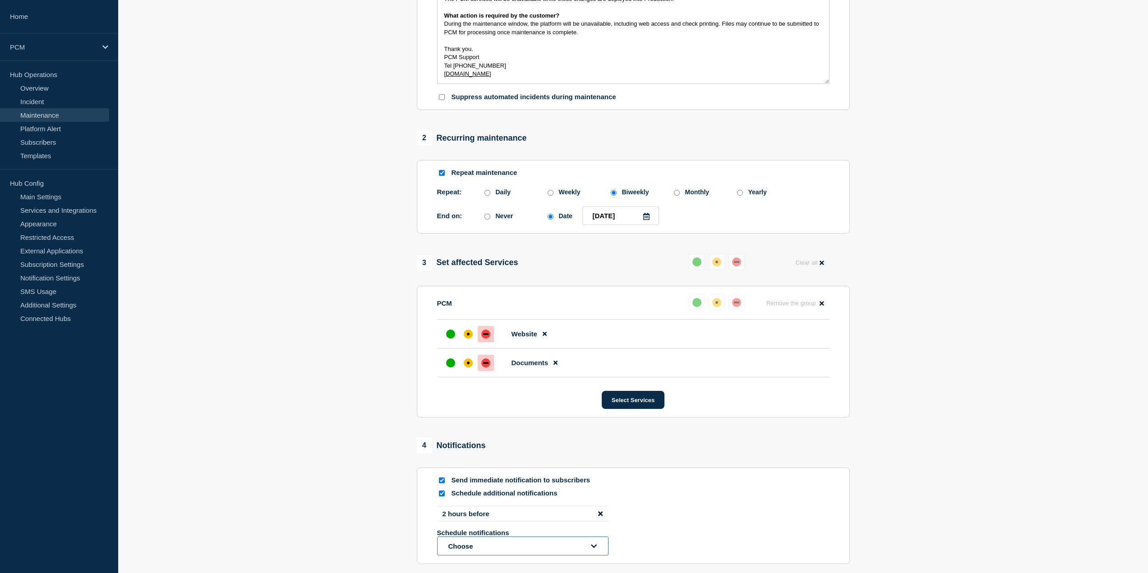
click at [524, 544] on button "Choose" at bounding box center [522, 546] width 171 height 19
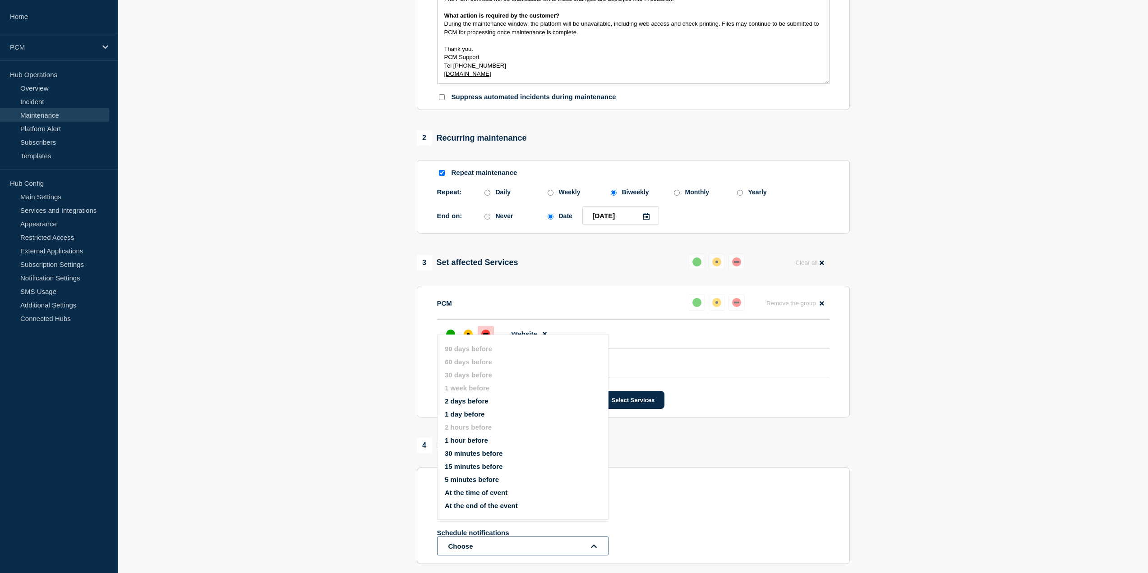
click at [524, 544] on button "Choose" at bounding box center [522, 546] width 171 height 19
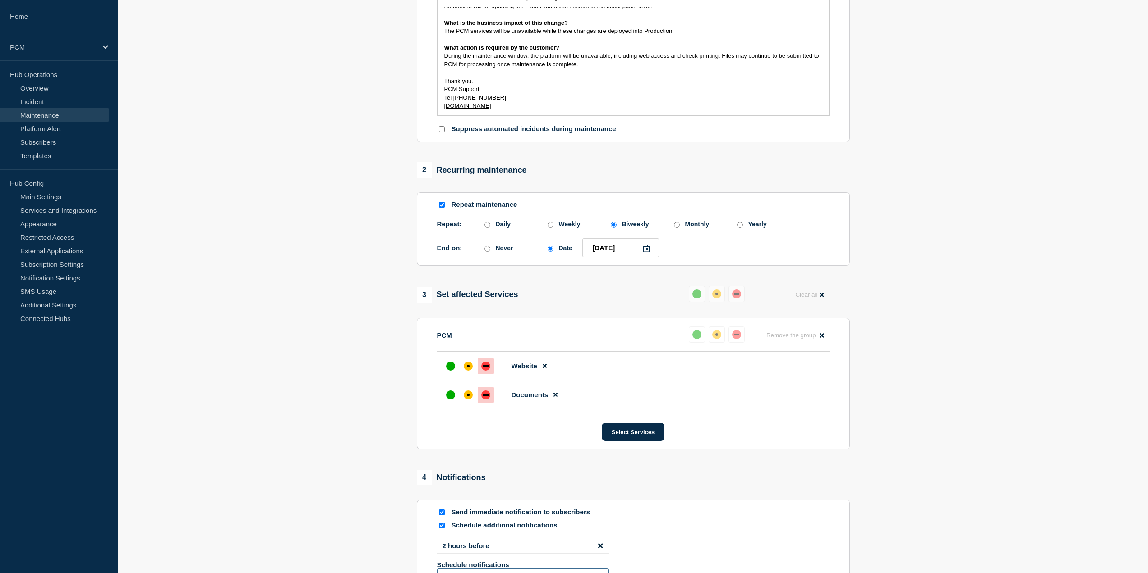
scroll to position [391, 0]
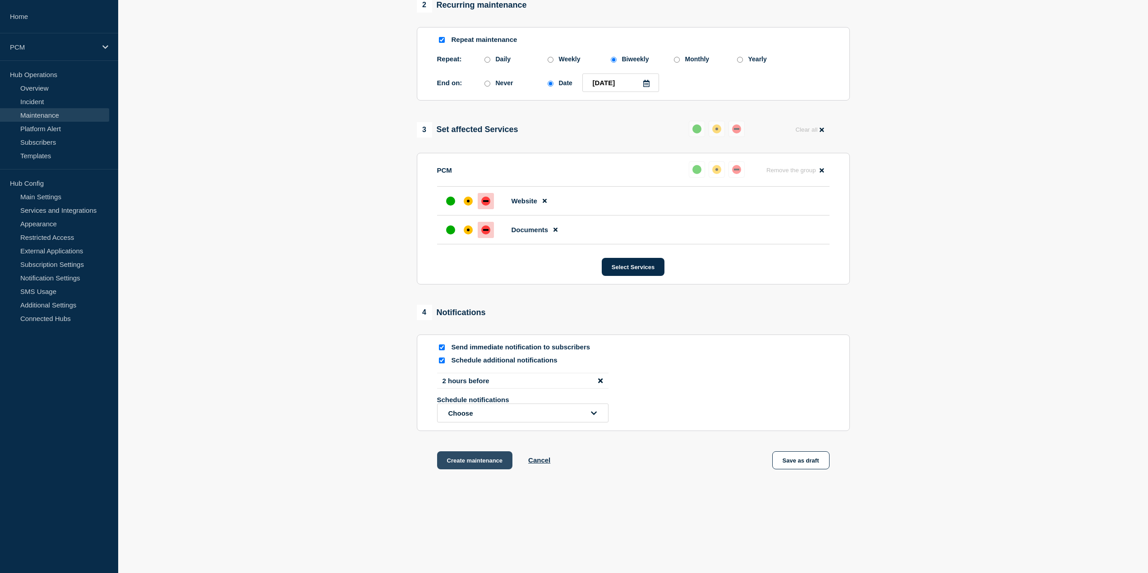
click at [484, 467] on button "Create maintenance" at bounding box center [475, 461] width 76 height 18
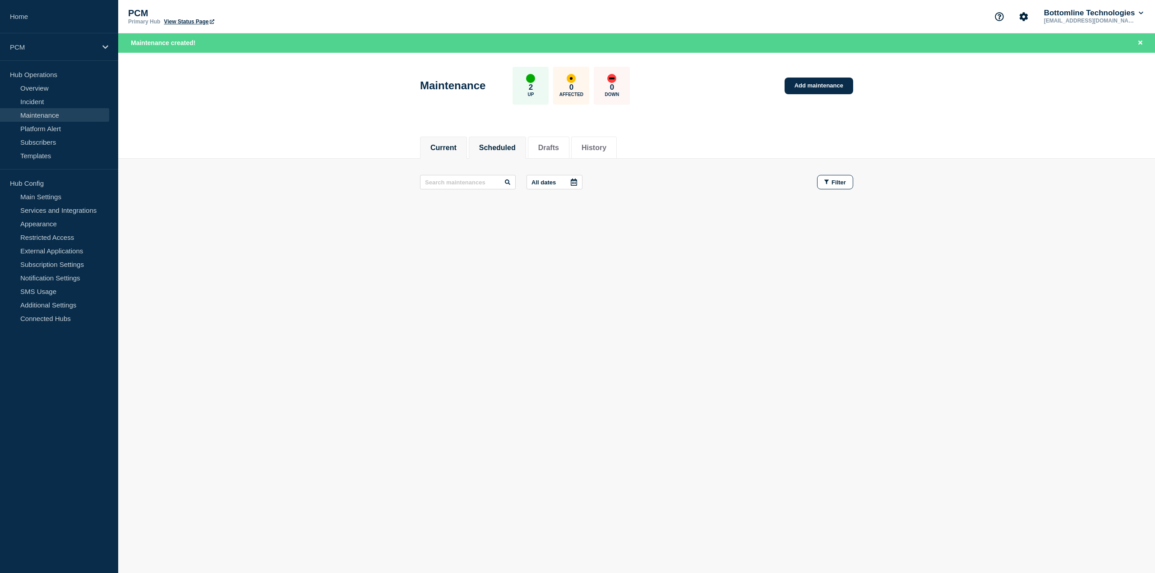
click at [507, 144] on button "Scheduled" at bounding box center [497, 148] width 37 height 8
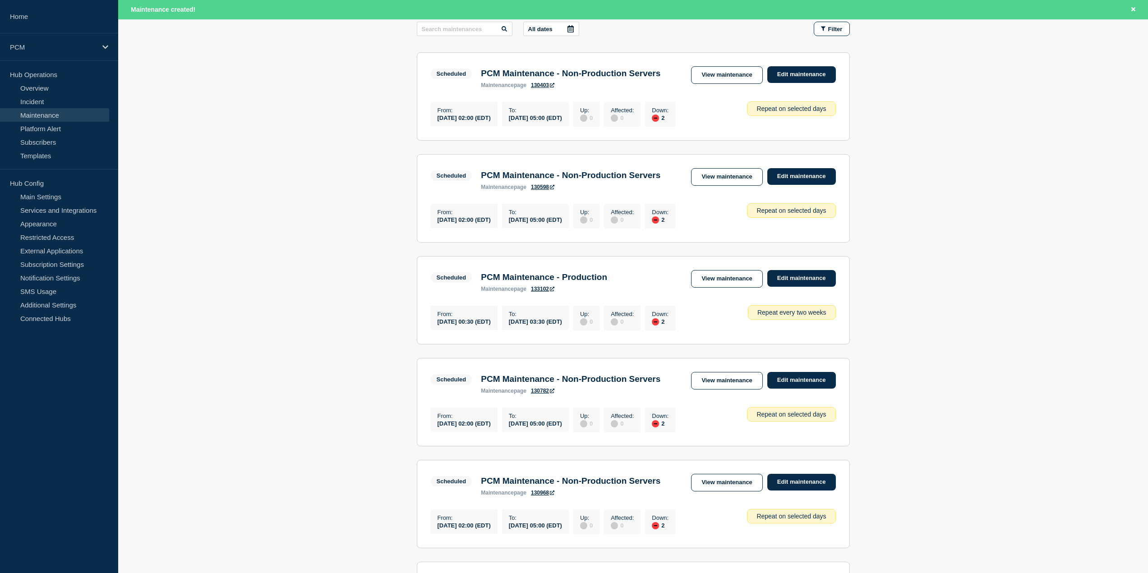
scroll to position [226, 0]
